Goal: Understand process/instructions: Learn how to perform a task or action

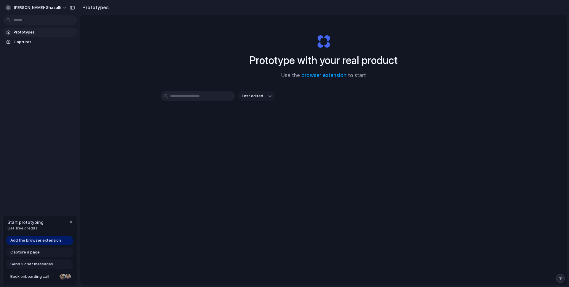
click at [167, 120] on div "Last edited" at bounding box center [324, 117] width 326 height 52
click at [166, 119] on div "Last edited" at bounding box center [324, 117] width 326 height 52
click at [198, 73] on div "Prototype with your real product Use the browser extension to start Last edited" at bounding box center [323, 165] width 487 height 301
drag, startPoint x: 409, startPoint y: 61, endPoint x: 213, endPoint y: 61, distance: 196.3
click at [214, 60] on div "Prototype with your real product Use the browser extension to start" at bounding box center [323, 54] width 237 height 64
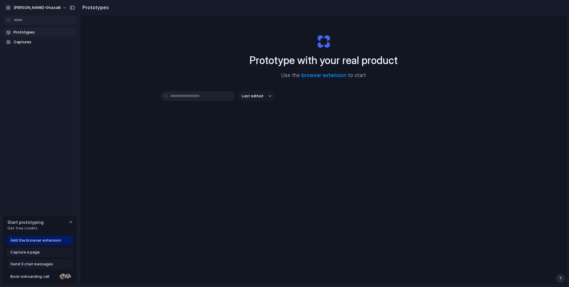
drag, startPoint x: 245, startPoint y: 57, endPoint x: 391, endPoint y: 58, distance: 146.8
click at [391, 58] on div "Prototype with your real product Use the browser extension to start" at bounding box center [323, 54] width 237 height 64
click at [225, 112] on div "Last edited" at bounding box center [324, 117] width 326 height 52
click at [164, 49] on div "Prototype with your real product Use the browser extension to start Last edited" at bounding box center [323, 165] width 487 height 301
click at [72, 222] on div "button" at bounding box center [70, 222] width 5 height 5
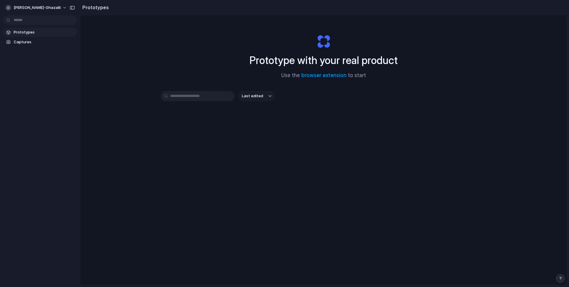
click at [209, 46] on div "Prototype with your real product Use the browser extension to start" at bounding box center [323, 54] width 237 height 64
click at [61, 8] on span "ahmad-kamil-hakim-ghazalli" at bounding box center [37, 8] width 47 height 6
click at [135, 36] on div "Settings Invite members Change theme Sign out" at bounding box center [284, 143] width 569 height 287
click at [45, 42] on span "Captures" at bounding box center [44, 42] width 61 height 6
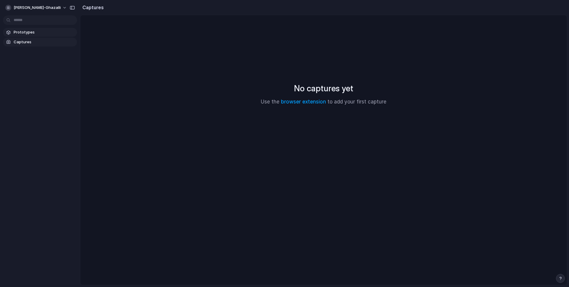
click at [46, 33] on span "Prototypes" at bounding box center [44, 32] width 61 height 6
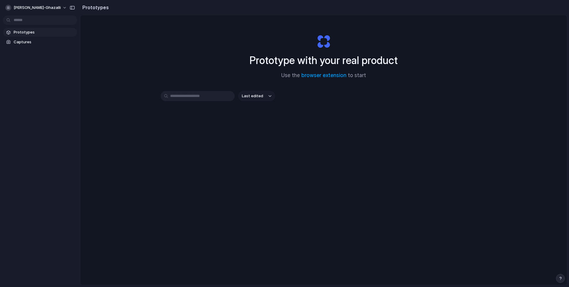
click at [130, 66] on div "Prototype with your real product Use the browser extension to start Last edited" at bounding box center [323, 165] width 487 height 301
click at [261, 97] on button "Last edited" at bounding box center [256, 96] width 37 height 10
click at [354, 109] on div "Last edited Last created Alphabetical" at bounding box center [284, 143] width 569 height 287
click at [47, 9] on span "ahmad-kamil-hakim-ghazalli" at bounding box center [37, 8] width 47 height 6
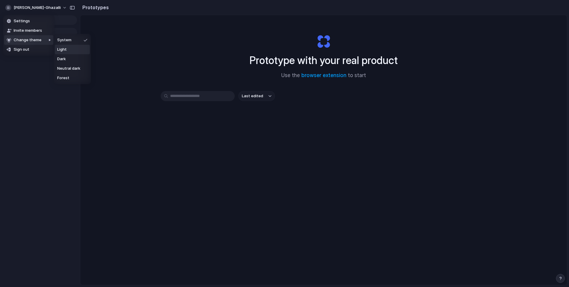
click at [72, 47] on li "Light" at bounding box center [72, 49] width 35 height 9
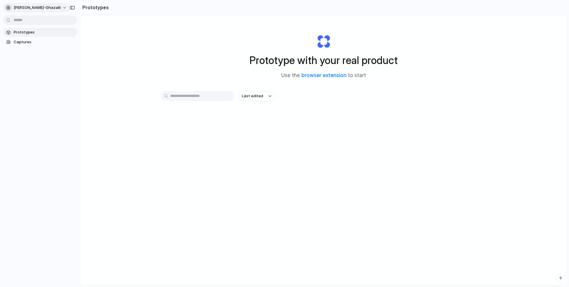
click at [44, 7] on span "ahmad-kamil-hakim-ghazalli" at bounding box center [37, 8] width 47 height 6
click at [67, 68] on span "Neutral dark" at bounding box center [68, 69] width 23 height 6
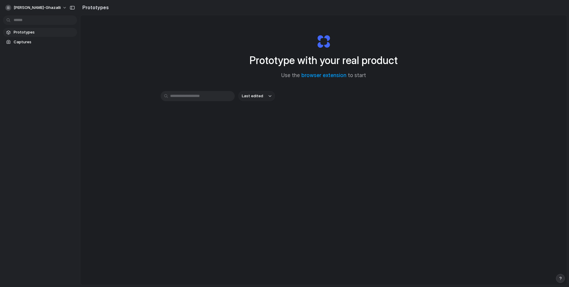
click at [153, 58] on div "Prototype with your real product Use the browser extension to start Last edited" at bounding box center [323, 165] width 487 height 301
click at [215, 61] on div "Prototype with your real product Use the browser extension to start" at bounding box center [323, 54] width 237 height 64
click at [319, 76] on link "browser extension" at bounding box center [323, 75] width 45 height 6
click at [382, 23] on div "Prototype with your real product Use the browser extension to start" at bounding box center [323, 54] width 237 height 64
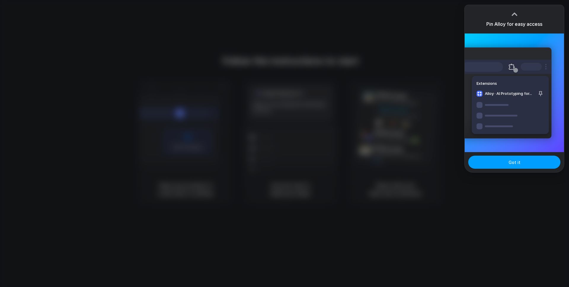
click at [505, 161] on button "Got it" at bounding box center [514, 162] width 92 height 13
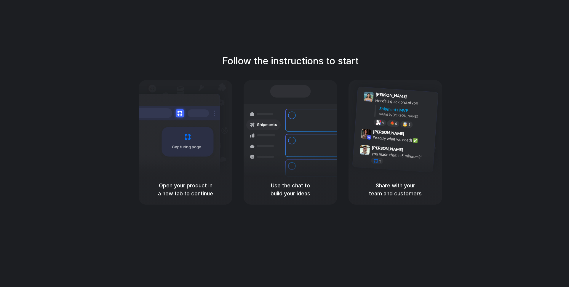
click at [488, 47] on div "Follow the instructions to start Capturing page Open your product in a new tab …" at bounding box center [290, 149] width 581 height 299
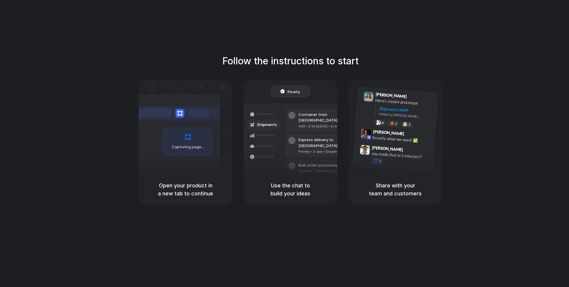
drag, startPoint x: 232, startPoint y: 60, endPoint x: 294, endPoint y: 56, distance: 62.7
click at [294, 56] on h1 "Follow the instructions to start" at bounding box center [290, 61] width 136 height 14
click at [340, 47] on div "Follow the instructions to start Capturing page Open your product in a new tab …" at bounding box center [290, 149] width 581 height 299
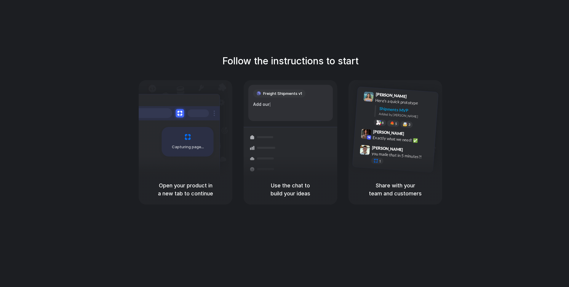
click at [421, 28] on div "Follow the instructions to start Capturing page Open your product in a new tab …" at bounding box center [290, 149] width 581 height 299
click at [421, 30] on div "Follow the instructions to start Capturing page Open your product in a new tab …" at bounding box center [290, 149] width 581 height 299
click at [422, 31] on div "Follow the instructions to start Capturing page Open your product in a new tab …" at bounding box center [290, 149] width 581 height 299
click at [370, 44] on div "Follow the instructions to start Capturing page Open your product in a new tab …" at bounding box center [290, 149] width 581 height 299
drag, startPoint x: 358, startPoint y: 66, endPoint x: 135, endPoint y: 69, distance: 222.4
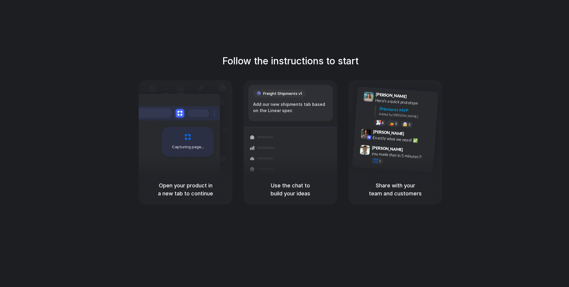
click at [135, 69] on div "Follow the instructions to start Capturing page Open your product in a new tab …" at bounding box center [290, 129] width 569 height 151
drag, startPoint x: 406, startPoint y: 66, endPoint x: 347, endPoint y: 82, distance: 61.4
click at [406, 66] on div "Follow the instructions to start Capturing page Open your product in a new tab …" at bounding box center [290, 129] width 569 height 151
click at [469, 86] on div "Follow the instructions to start Capturing page Open your product in a new tab …" at bounding box center [290, 129] width 569 height 151
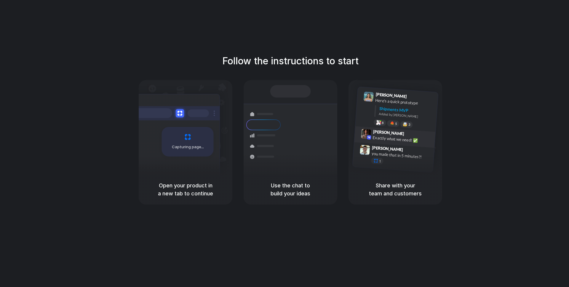
click at [380, 133] on span "[PERSON_NAME]" at bounding box center [388, 132] width 31 height 9
click at [388, 99] on div "Here's a quick prototype" at bounding box center [404, 102] width 59 height 10
click at [443, 92] on div "Follow the instructions to start Capturing page Open your product in a new tab …" at bounding box center [290, 129] width 569 height 151
click at [354, 73] on div "Follow the instructions to start Capturing page Open your product in a new tab …" at bounding box center [290, 129] width 569 height 151
click at [298, 117] on div "Container from [GEOGRAPHIC_DATA] 40ft • ETA [DATE] • In transit" at bounding box center [325, 120] width 80 height 23
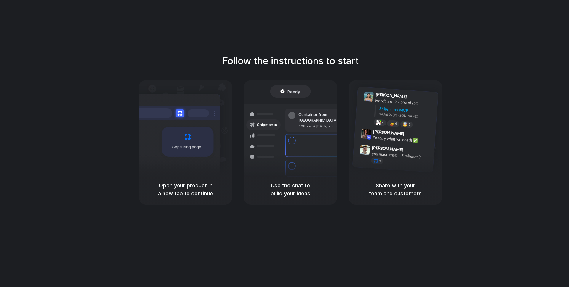
click at [421, 53] on div "Follow the instructions to start Capturing page Open your product in a new tab …" at bounding box center [290, 149] width 581 height 299
click at [225, 135] on div "Capturing page" at bounding box center [186, 127] width 94 height 94
click at [245, 50] on div "Follow the instructions to start Capturing page Open your product in a new tab …" at bounding box center [290, 149] width 581 height 299
click at [178, 151] on div "Capturing page" at bounding box center [188, 142] width 52 height 30
click at [185, 185] on h5 "Open your product in a new tab to continue" at bounding box center [185, 189] width 79 height 16
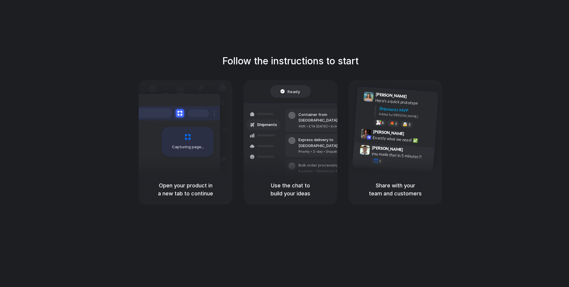
click at [422, 154] on div "you made that in 5 minutes?!" at bounding box center [400, 155] width 59 height 10
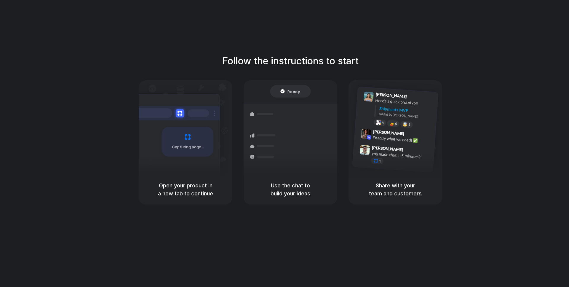
click at [460, 149] on div "Follow the instructions to start Capturing page Open your product in a new tab …" at bounding box center [290, 129] width 569 height 151
click at [298, 66] on h1 "Follow the instructions to start" at bounding box center [290, 61] width 136 height 14
click at [311, 109] on div "Add our new shipments tab based on the Linear sp |" at bounding box center [290, 107] width 75 height 13
click at [309, 152] on div "Express delivery to [GEOGRAPHIC_DATA] Priority • 2-day • Dispatched" at bounding box center [325, 148] width 80 height 23
click at [496, 71] on div "Follow the instructions to start Capturing page Open your product in a new tab …" at bounding box center [290, 129] width 569 height 151
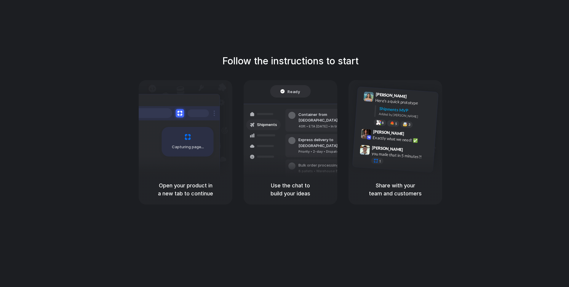
click at [194, 186] on h5 "Open your product in a new tab to continue" at bounding box center [185, 189] width 79 height 16
click at [191, 149] on span "Capturing page" at bounding box center [188, 147] width 33 height 6
click at [285, 143] on div at bounding box center [285, 143] width 0 height 0
